Goal: Find specific page/section: Find specific page/section

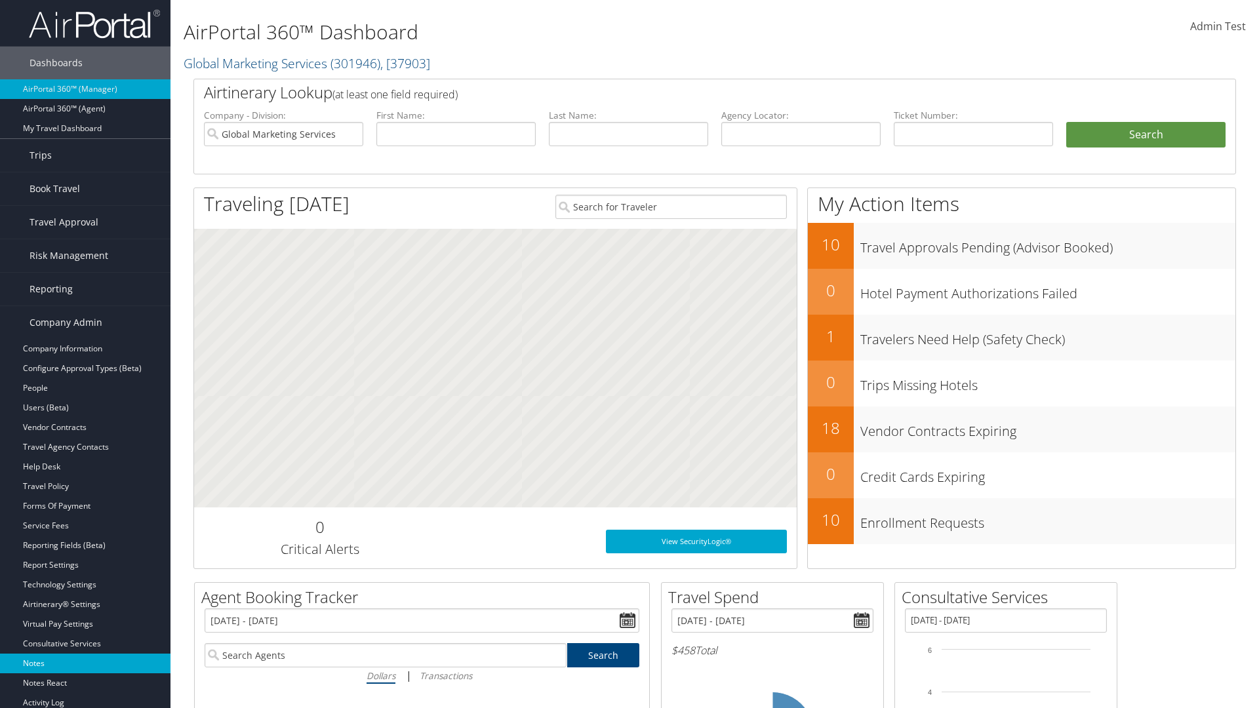
click at [85, 664] on link "Notes" at bounding box center [85, 664] width 170 height 20
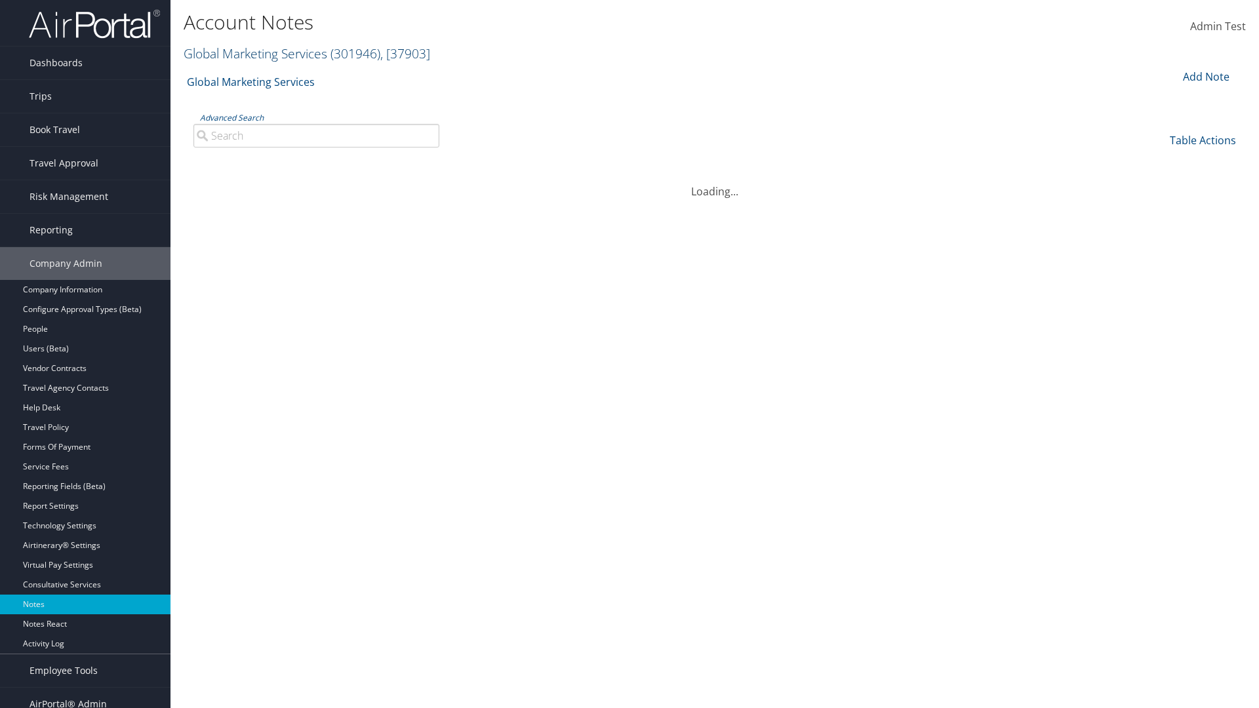
click at [254, 53] on link "Global Marketing Services ( 301946 ) , [ 37903 ]" at bounding box center [307, 54] width 247 height 18
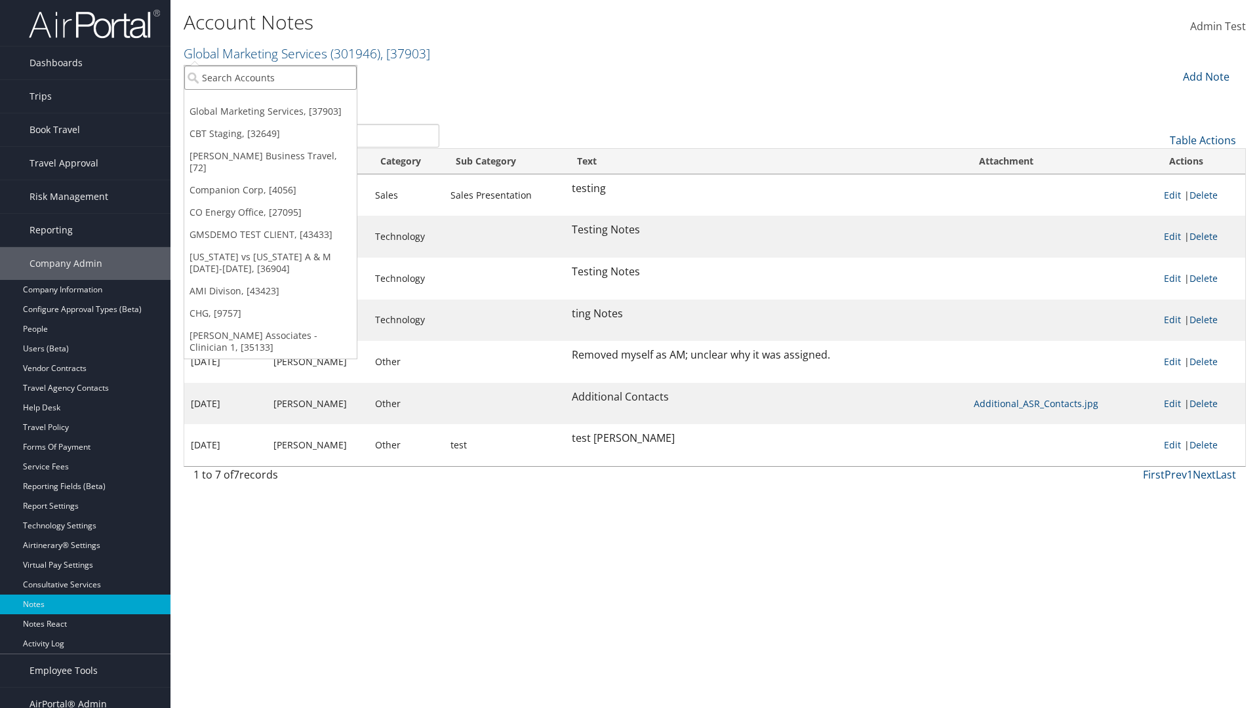
click at [270, 77] on input "search" at bounding box center [270, 78] width 172 height 24
type input "Global Marketing Services"
click at [283, 102] on div "Global Marketing Services (301946), [37903]" at bounding box center [282, 102] width 211 height 12
